Goal: Download file/media

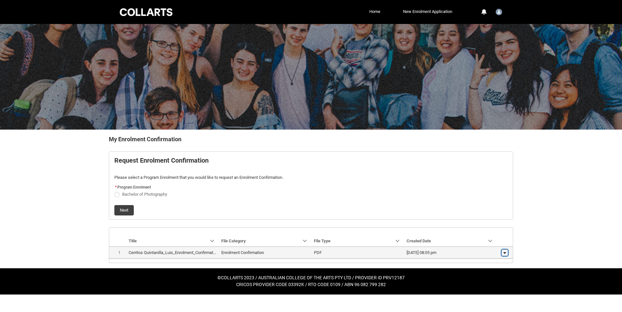
click at [504, 253] on lightning-primitive-icon "button" at bounding box center [504, 252] width 4 height 5
click at [496, 254] on link "Download" at bounding box center [492, 250] width 30 height 11
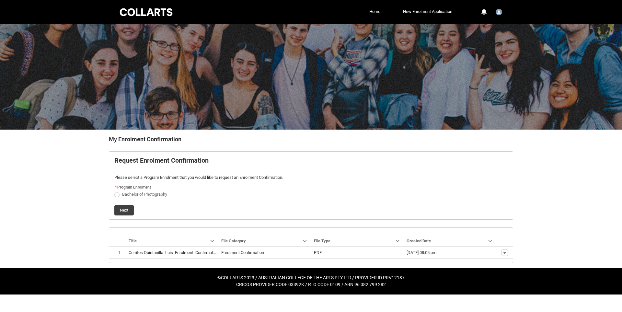
click at [115, 196] on span "REDU_Generate_Enrolment_Confirmation flow" at bounding box center [116, 194] width 5 height 5
click at [114, 191] on input "Bachelor of Photography" at bounding box center [114, 190] width 0 height 0
radio input "true"
click at [127, 209] on button "Next" at bounding box center [123, 210] width 19 height 10
